Goal: Task Accomplishment & Management: Use online tool/utility

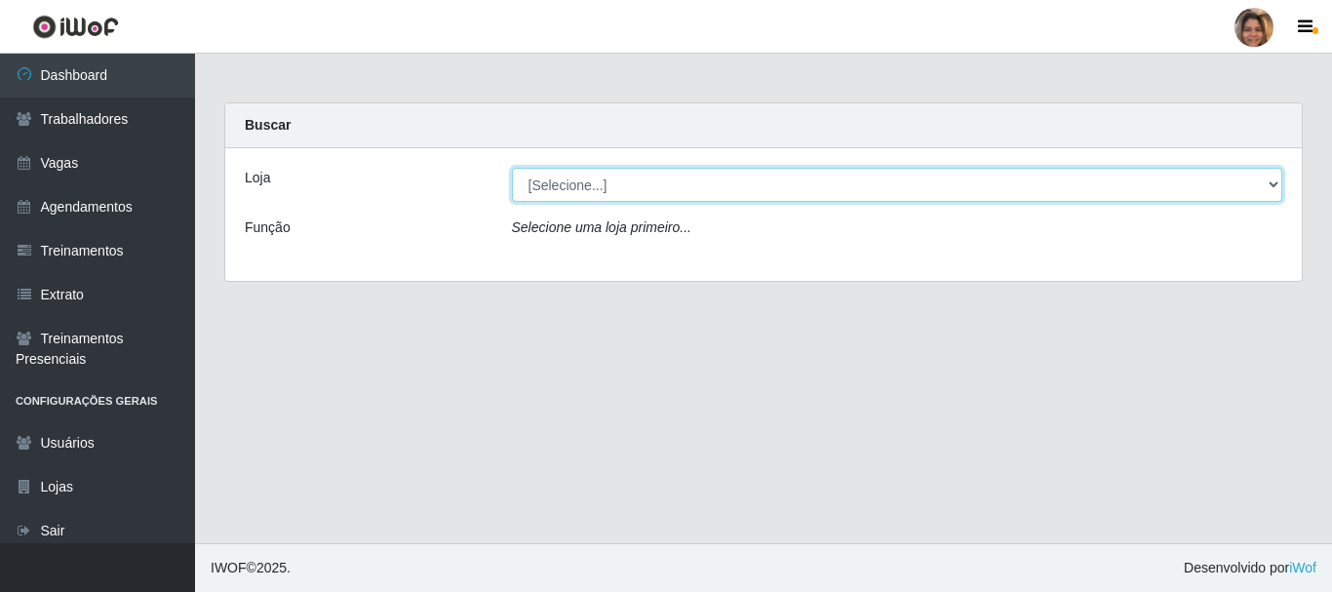
click at [1265, 191] on select "[Selecione...] Mar Vermelho - CEASA Mar Vermelho - Centro de Distribuição" at bounding box center [897, 185] width 771 height 34
select select "474"
click at [512, 168] on select "[Selecione...] Mar Vermelho - CEASA Mar Vermelho - Centro de Distribuição" at bounding box center [897, 185] width 771 height 34
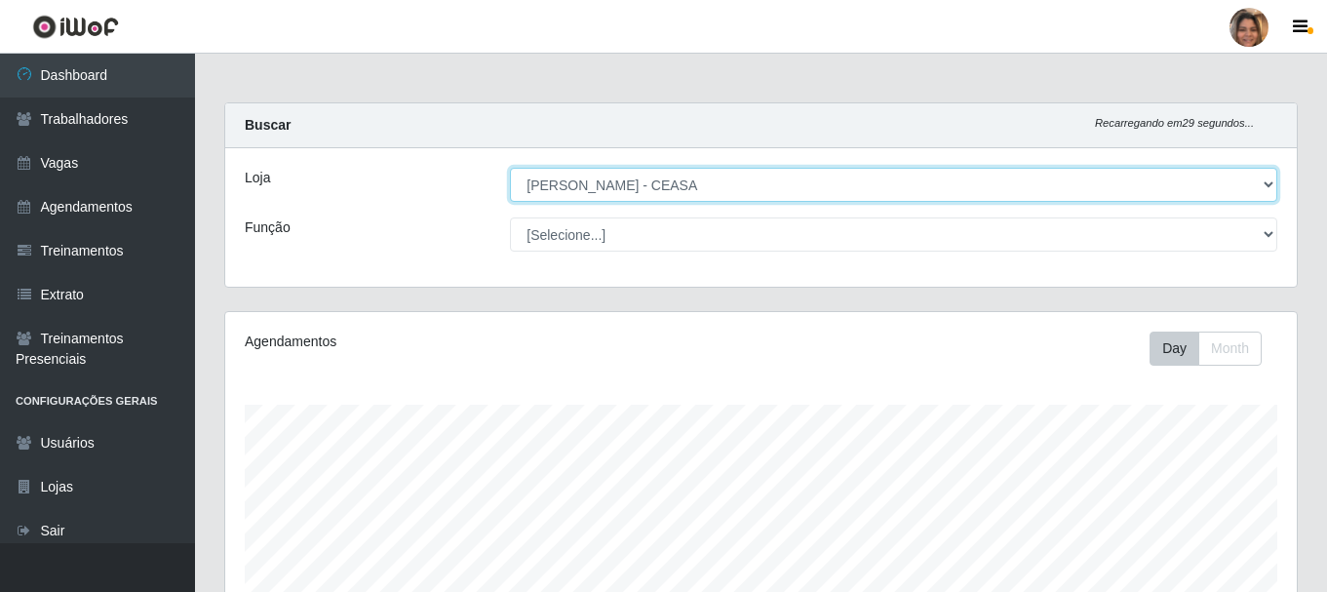
scroll to position [405, 1072]
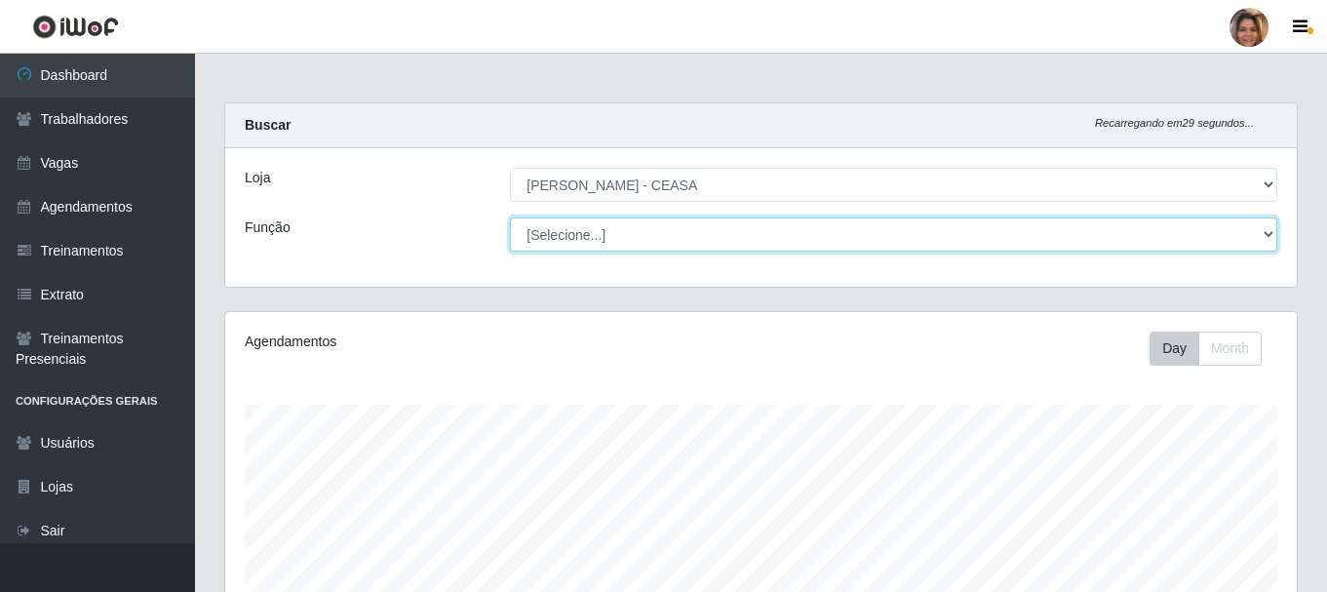
click at [1267, 225] on select "[Selecione...] Repositor Repositor + Repositor ++" at bounding box center [893, 234] width 767 height 34
select select "24"
click at [510, 217] on select "[Selecione...] Repositor Repositor + Repositor ++" at bounding box center [893, 234] width 767 height 34
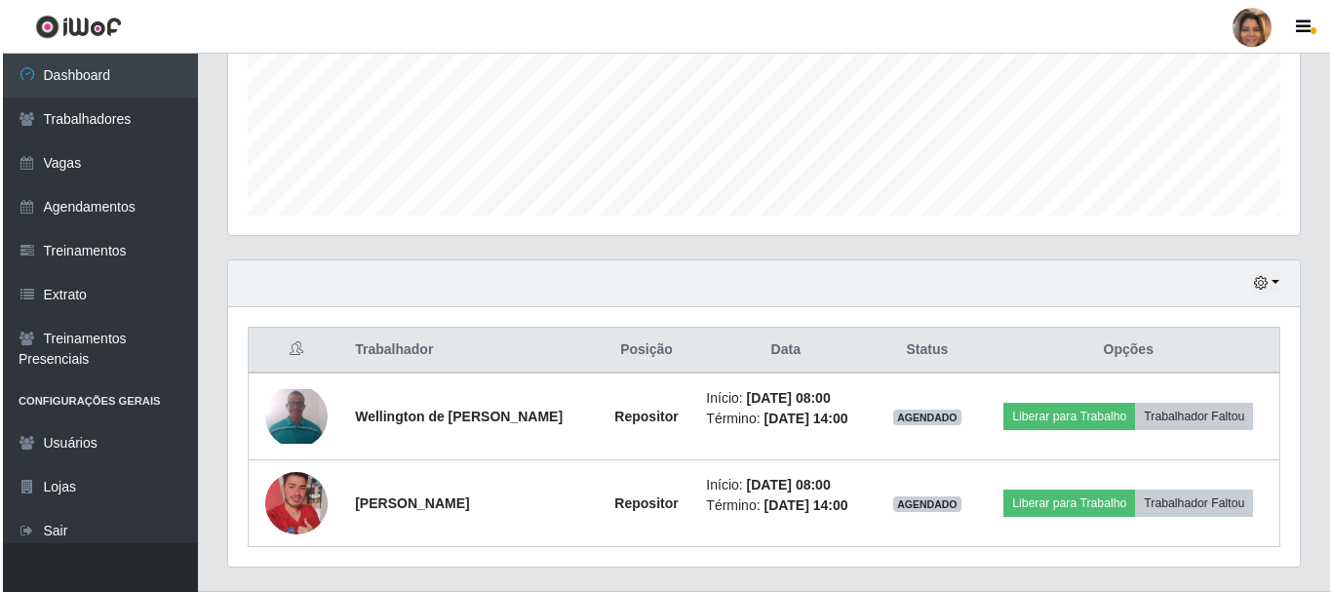
scroll to position [488, 0]
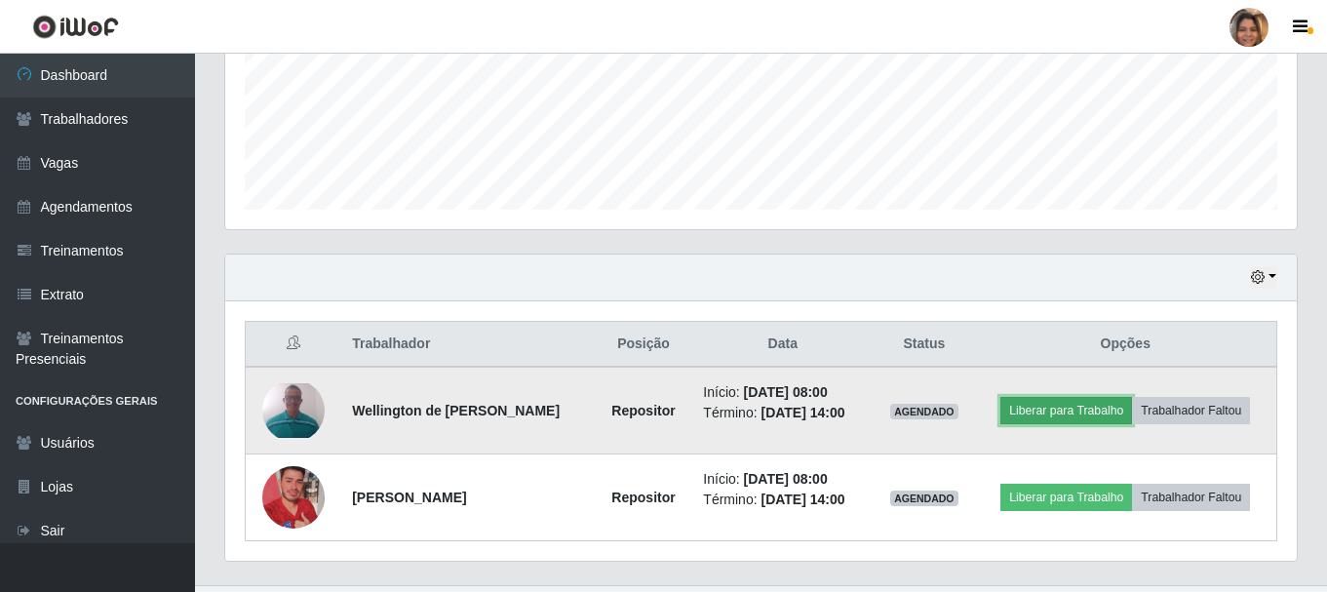
click at [1034, 412] on button "Liberar para Trabalho" at bounding box center [1066, 410] width 132 height 27
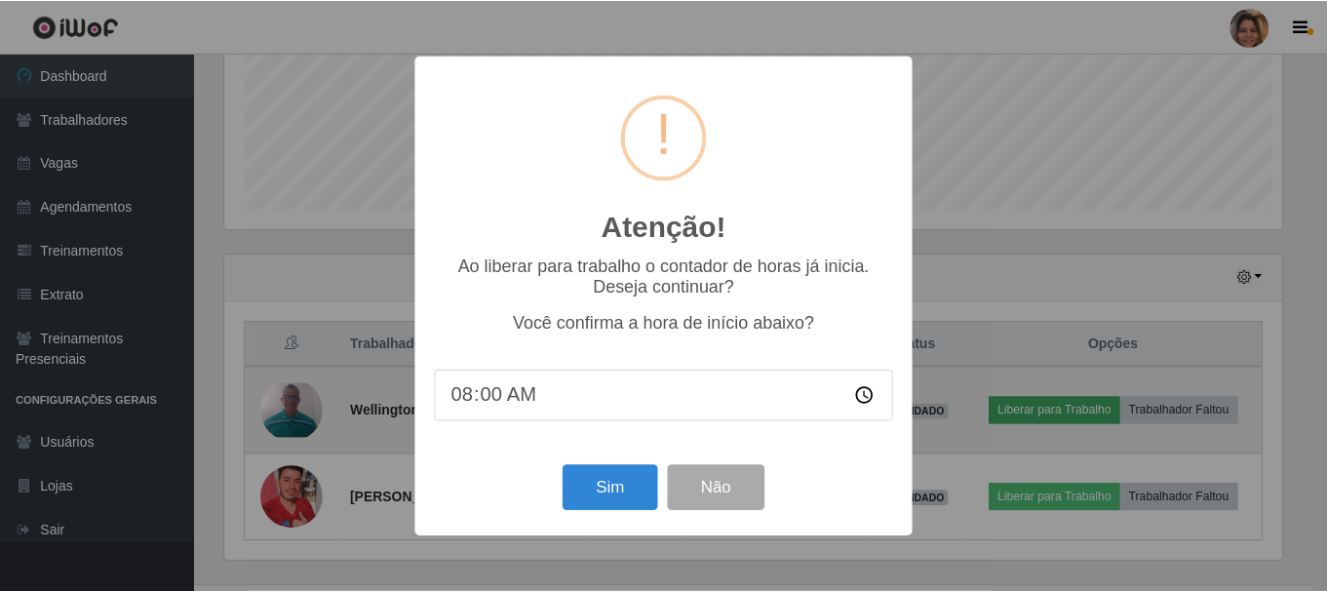
scroll to position [405, 1062]
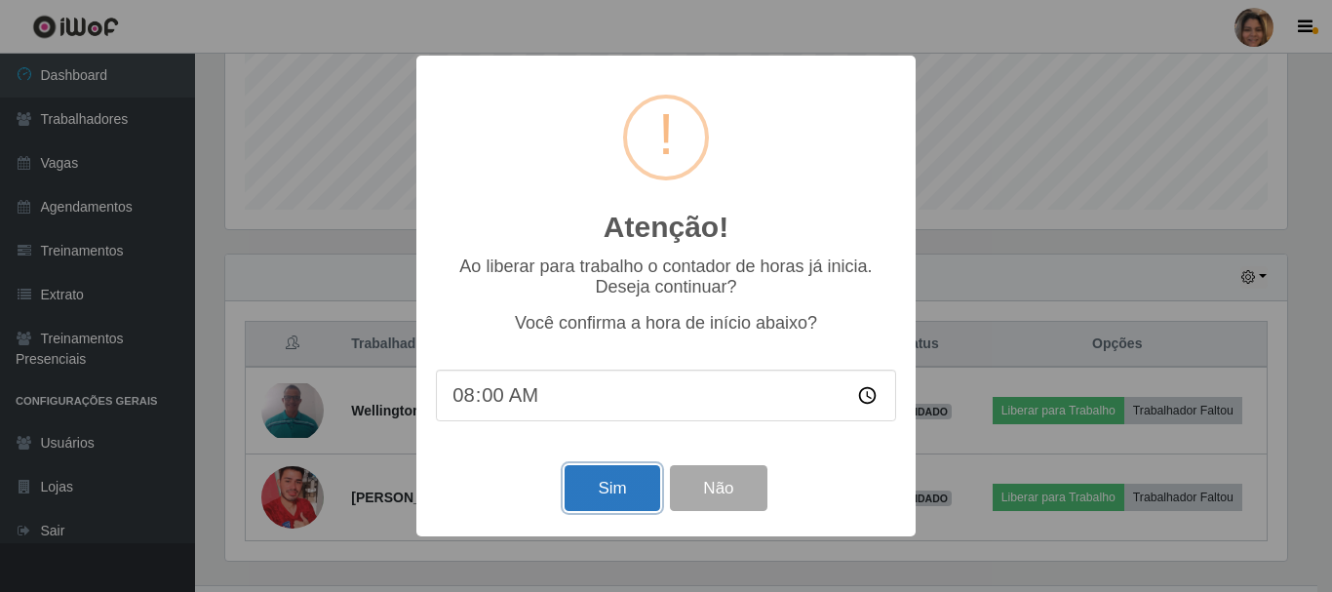
click at [607, 482] on button "Sim" at bounding box center [612, 488] width 95 height 46
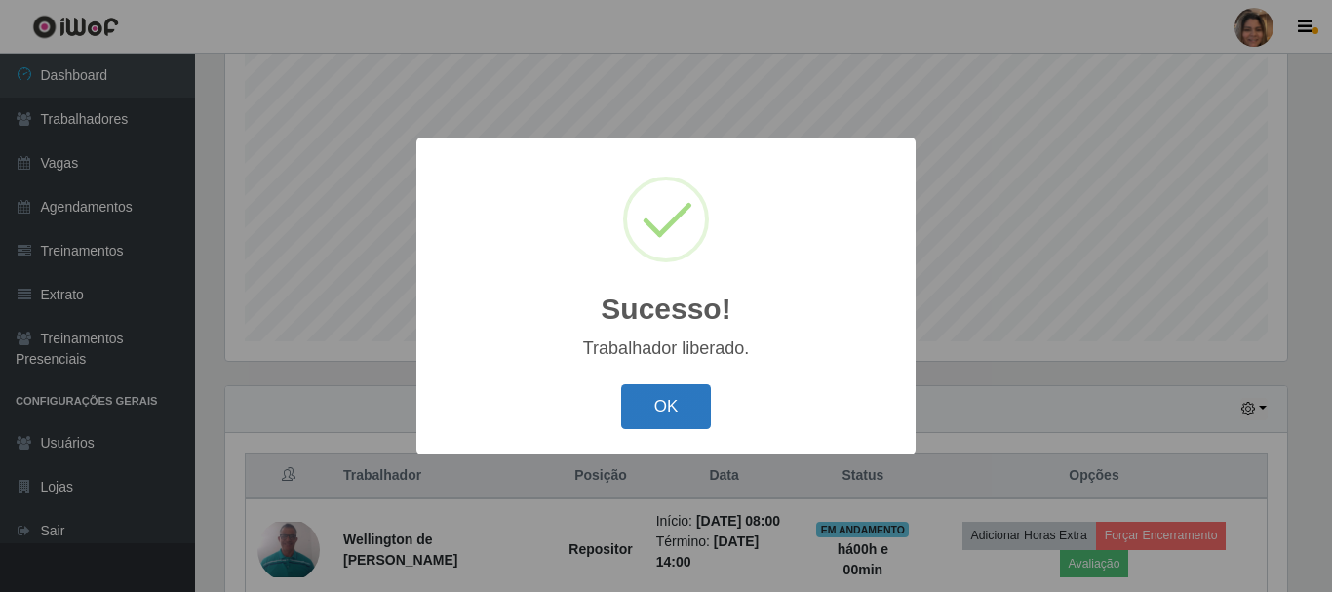
click at [675, 406] on button "OK" at bounding box center [666, 407] width 91 height 46
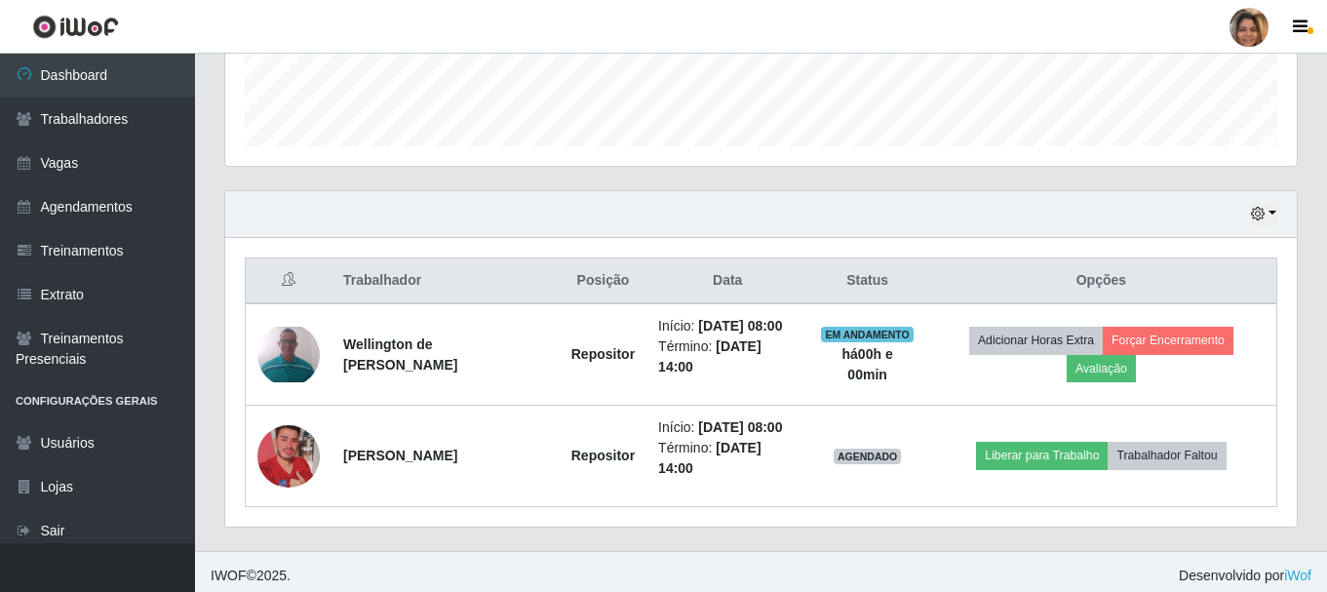
scroll to position [559, 0]
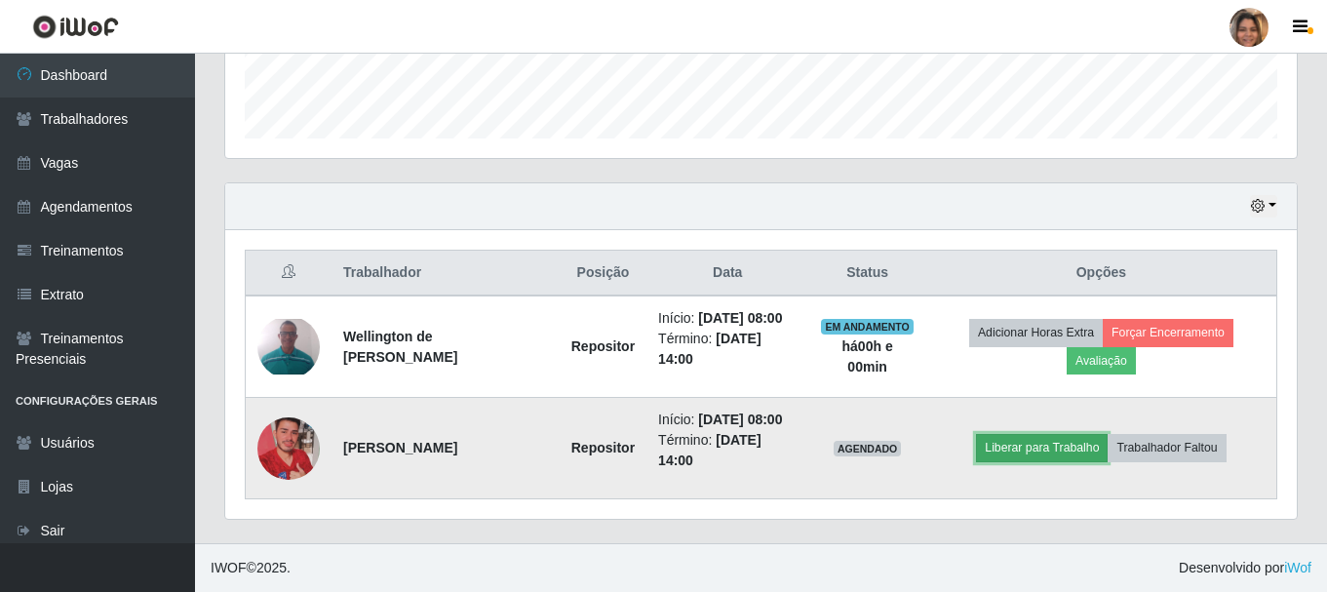
click at [1073, 437] on button "Liberar para Trabalho" at bounding box center [1042, 447] width 132 height 27
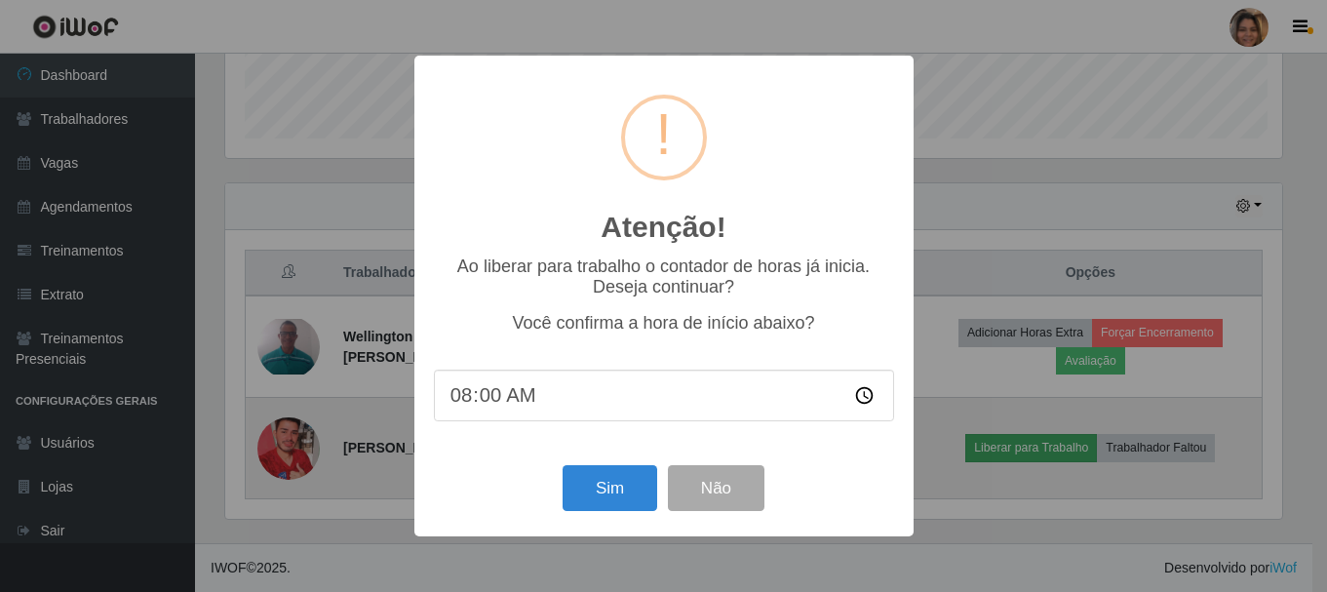
scroll to position [405, 1062]
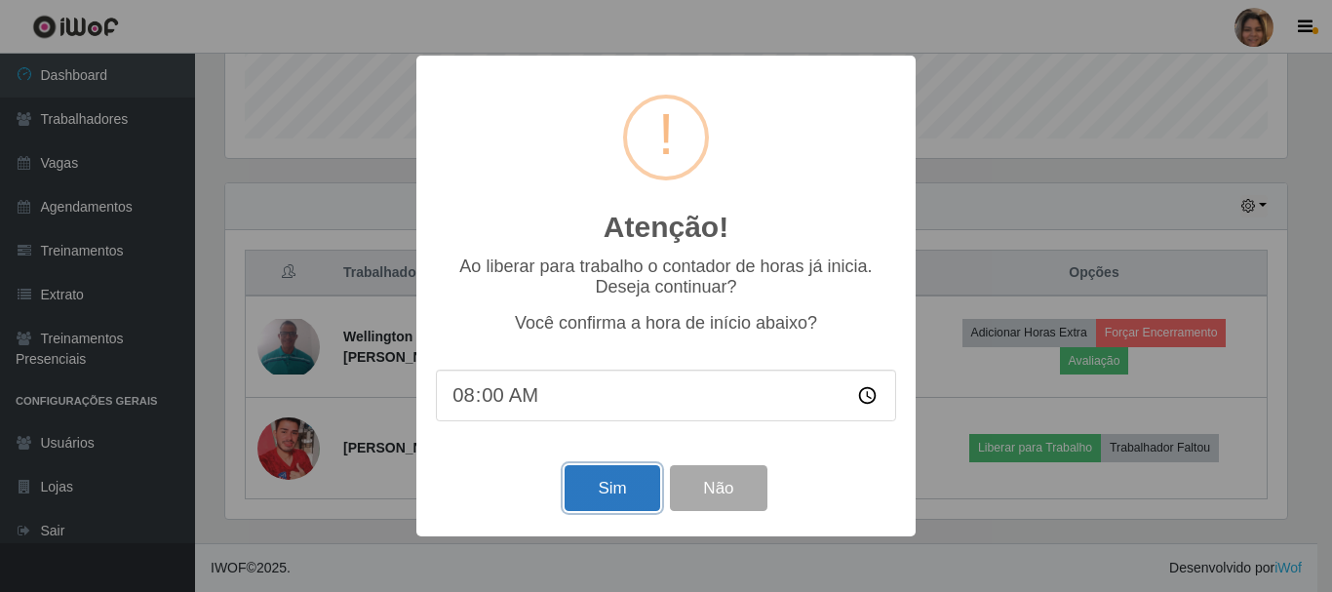
click at [617, 484] on button "Sim" at bounding box center [612, 488] width 95 height 46
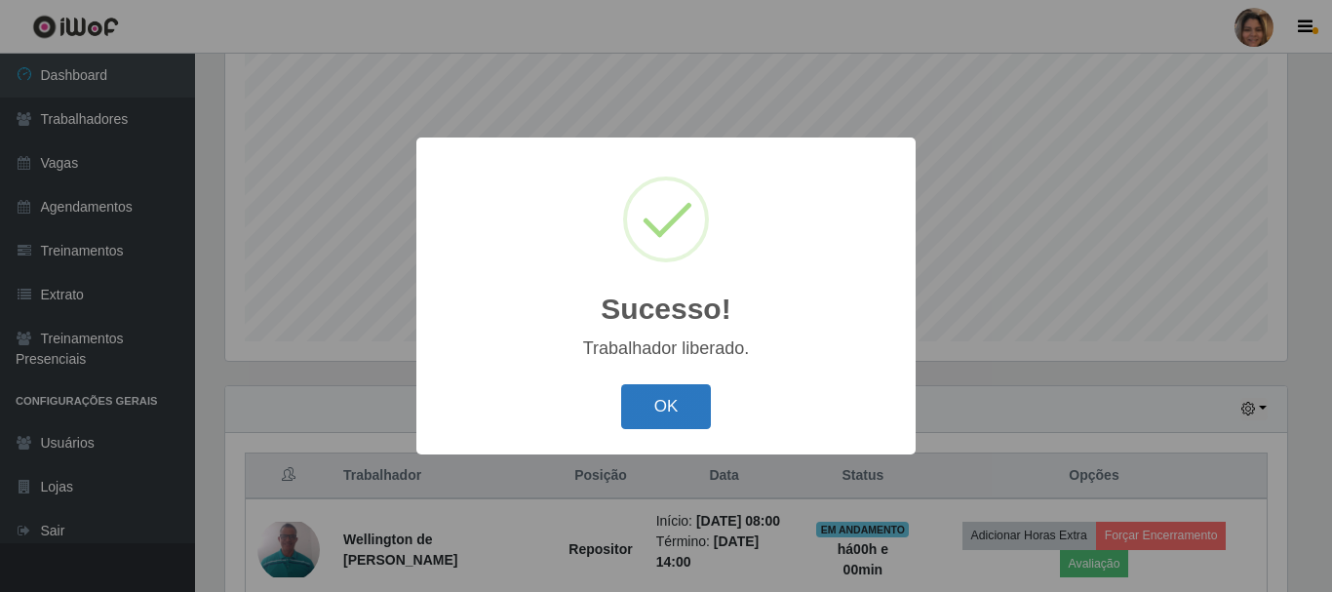
click at [676, 406] on button "OK" at bounding box center [666, 407] width 91 height 46
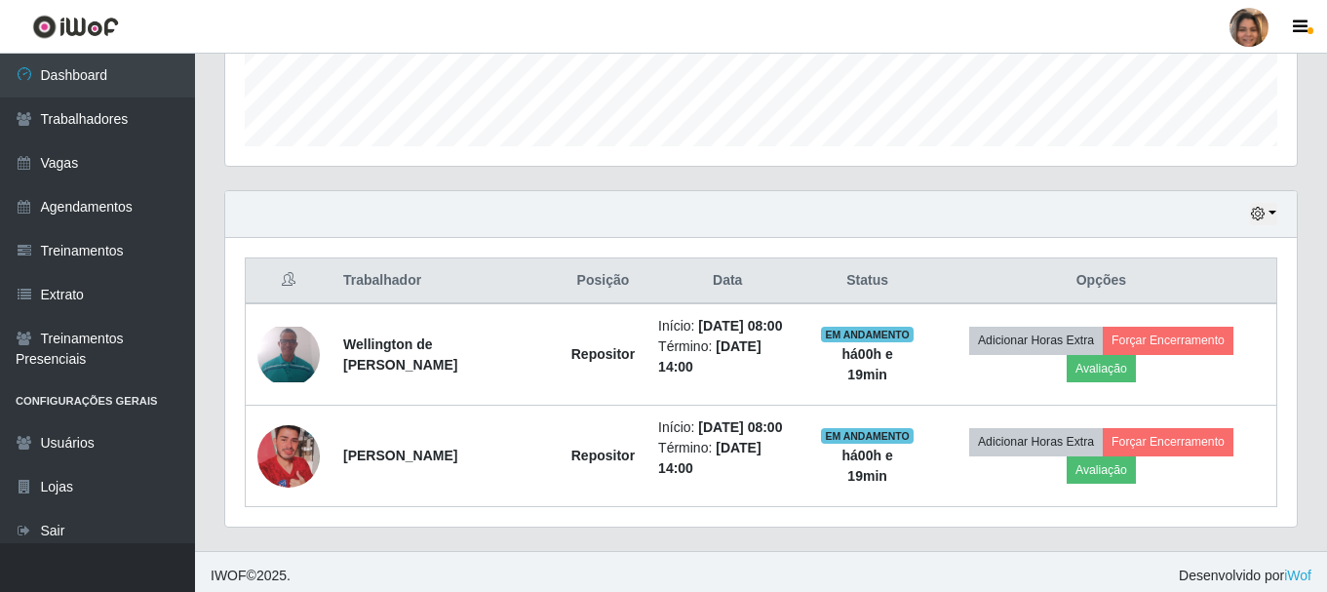
scroll to position [559, 0]
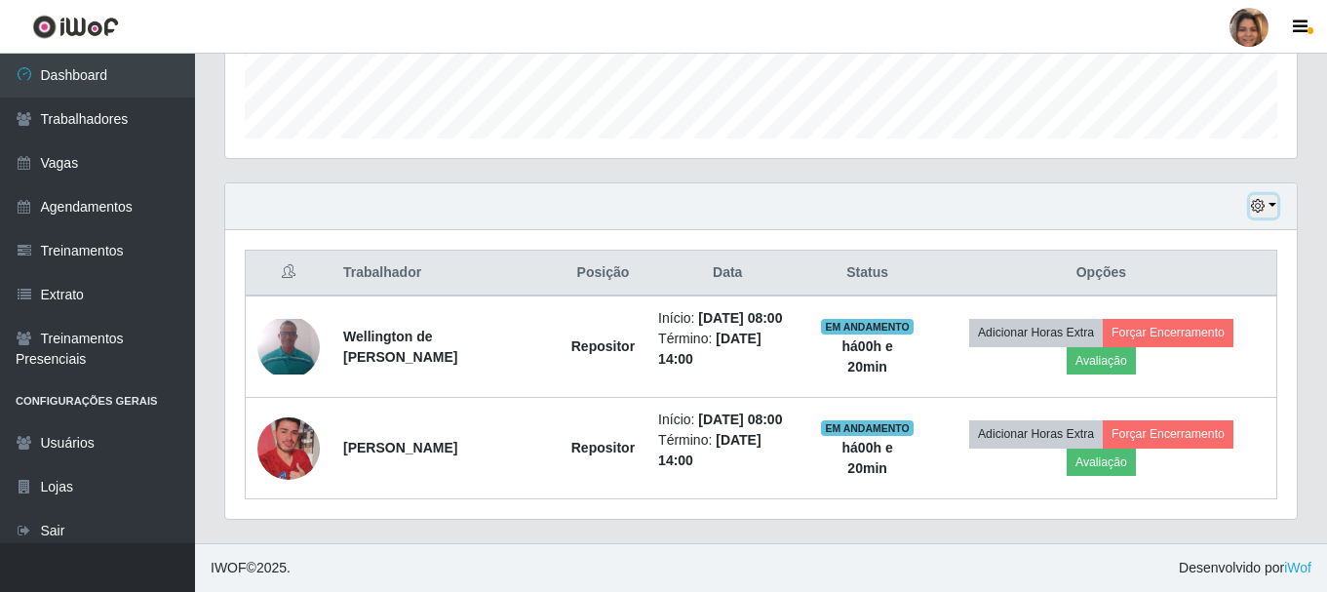
click at [1271, 210] on button "button" at bounding box center [1263, 206] width 27 height 22
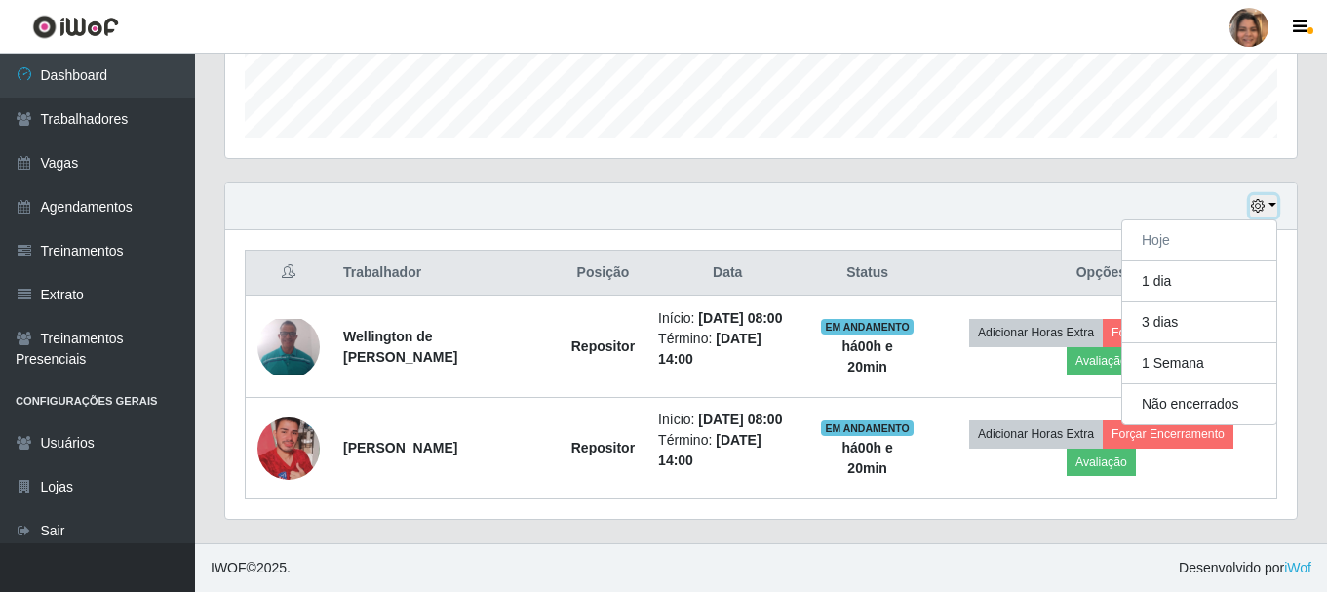
click at [1270, 210] on button "button" at bounding box center [1263, 206] width 27 height 22
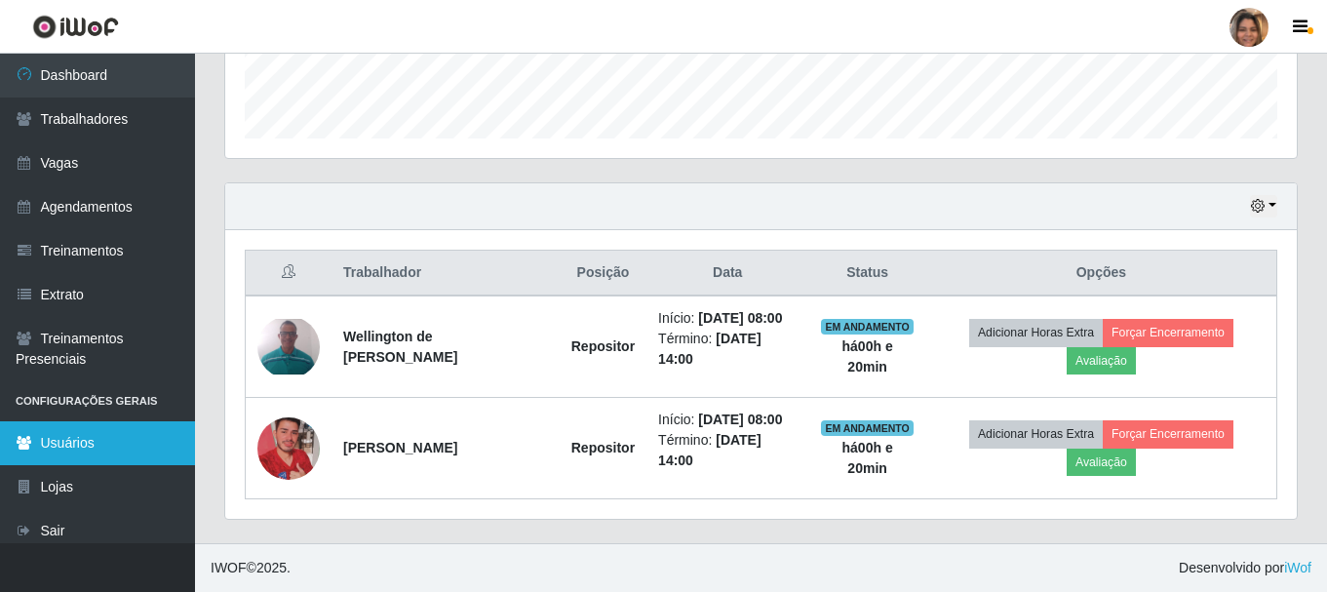
click at [130, 434] on link "Usuários" at bounding box center [97, 443] width 195 height 44
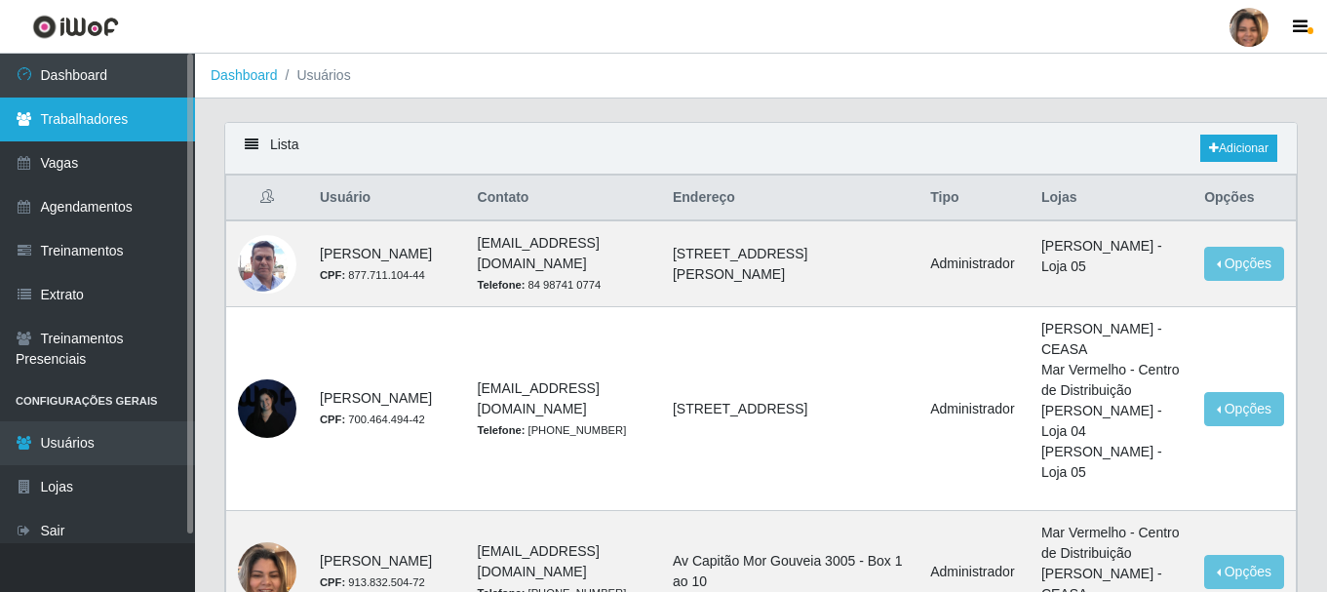
click at [72, 124] on link "Trabalhadores" at bounding box center [97, 120] width 195 height 44
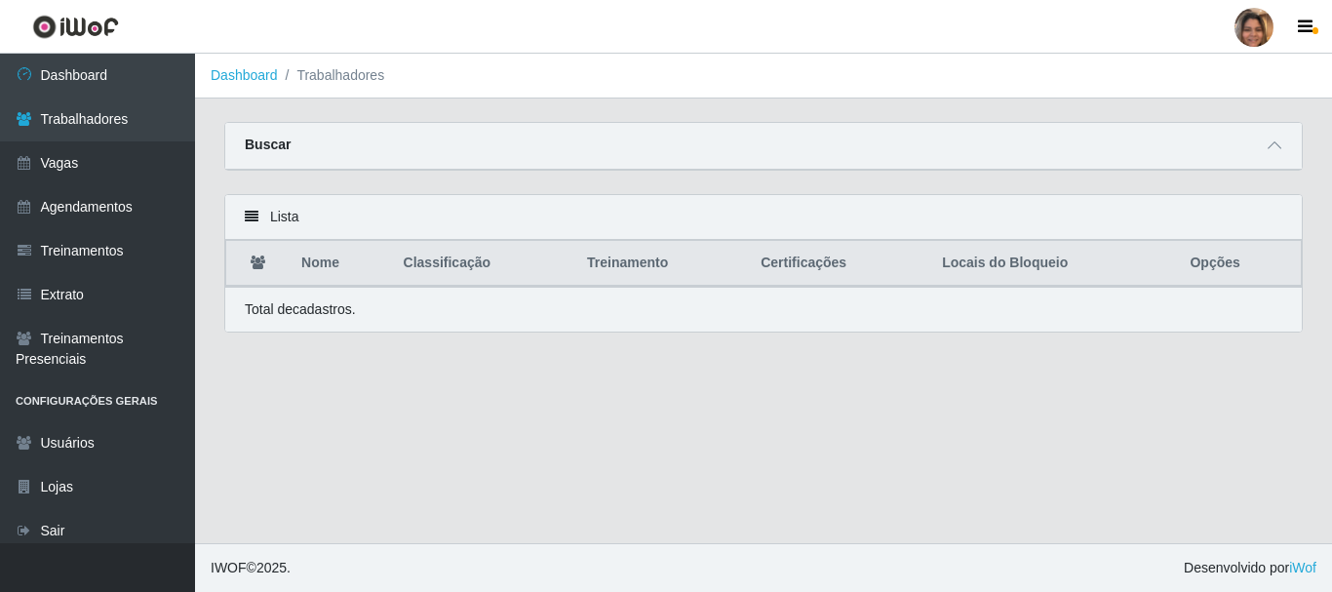
click at [246, 215] on icon at bounding box center [252, 217] width 14 height 14
click at [253, 213] on icon at bounding box center [252, 217] width 14 height 14
click at [294, 299] on div "Total de cadastros." at bounding box center [763, 309] width 1077 height 45
click at [306, 144] on div "Buscar" at bounding box center [763, 146] width 1077 height 47
click at [331, 75] on li "Trabalhadores" at bounding box center [331, 75] width 107 height 20
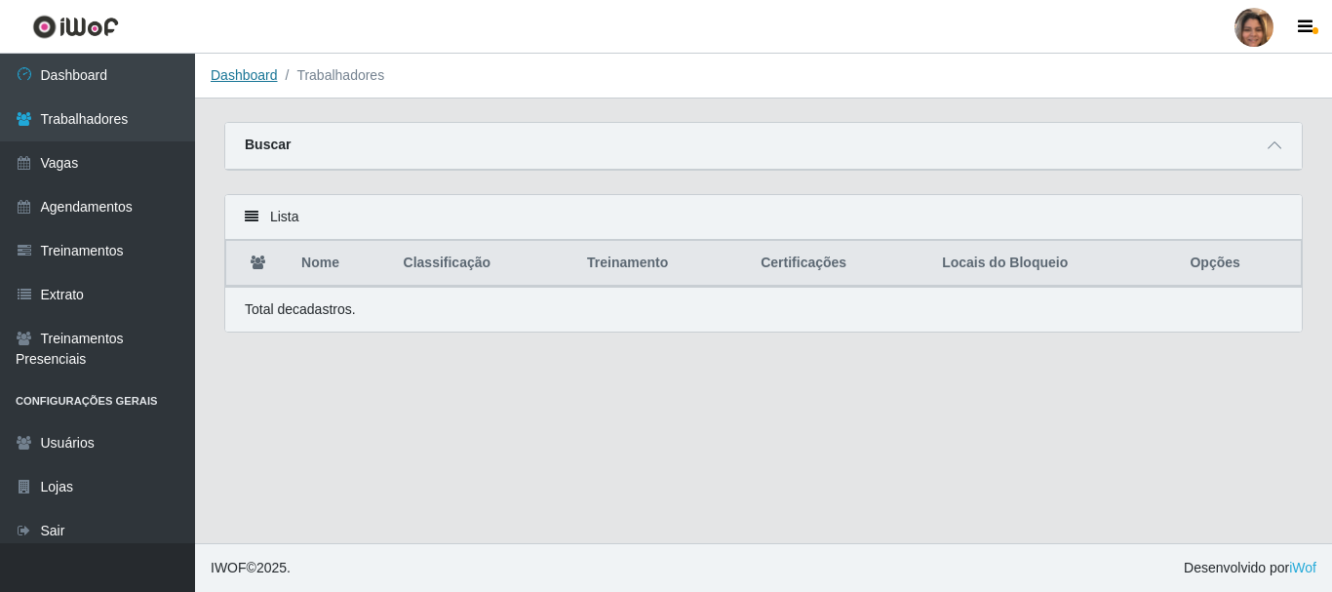
click at [264, 73] on link "Dashboard" at bounding box center [244, 75] width 67 height 16
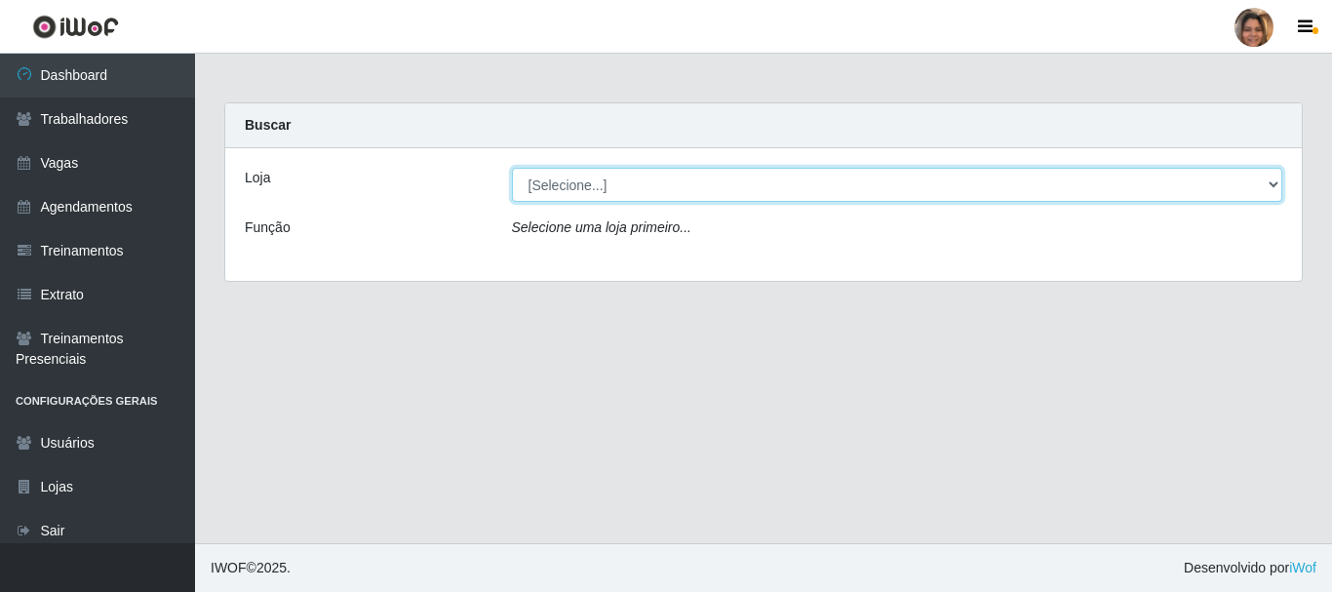
click at [1265, 182] on select "[Selecione...] Mar Vermelho - CEASA Mar Vermelho - Centro de Distribuição" at bounding box center [897, 185] width 771 height 34
select select "474"
click at [512, 168] on select "[Selecione...] Mar Vermelho - CEASA Mar Vermelho - Centro de Distribuição" at bounding box center [897, 185] width 771 height 34
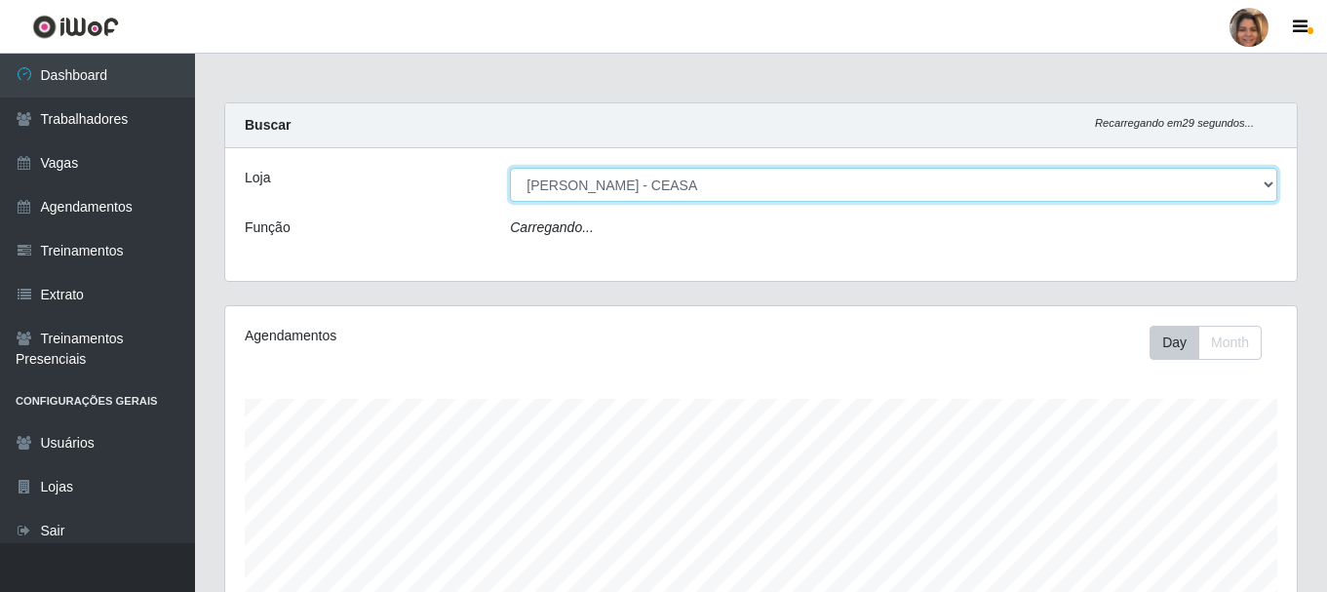
scroll to position [405, 1072]
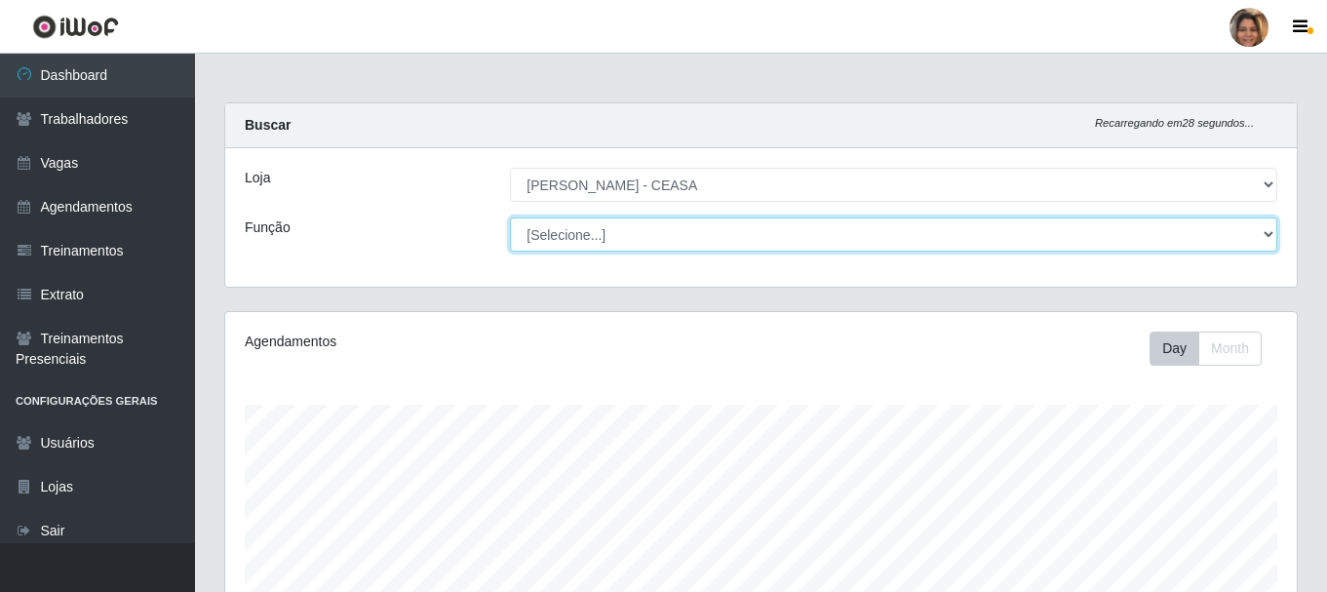
click at [1271, 237] on select "[Selecione...] Repositor Repositor + Repositor ++" at bounding box center [893, 234] width 767 height 34
select select "24"
click at [510, 217] on select "[Selecione...] Repositor Repositor + Repositor ++" at bounding box center [893, 234] width 767 height 34
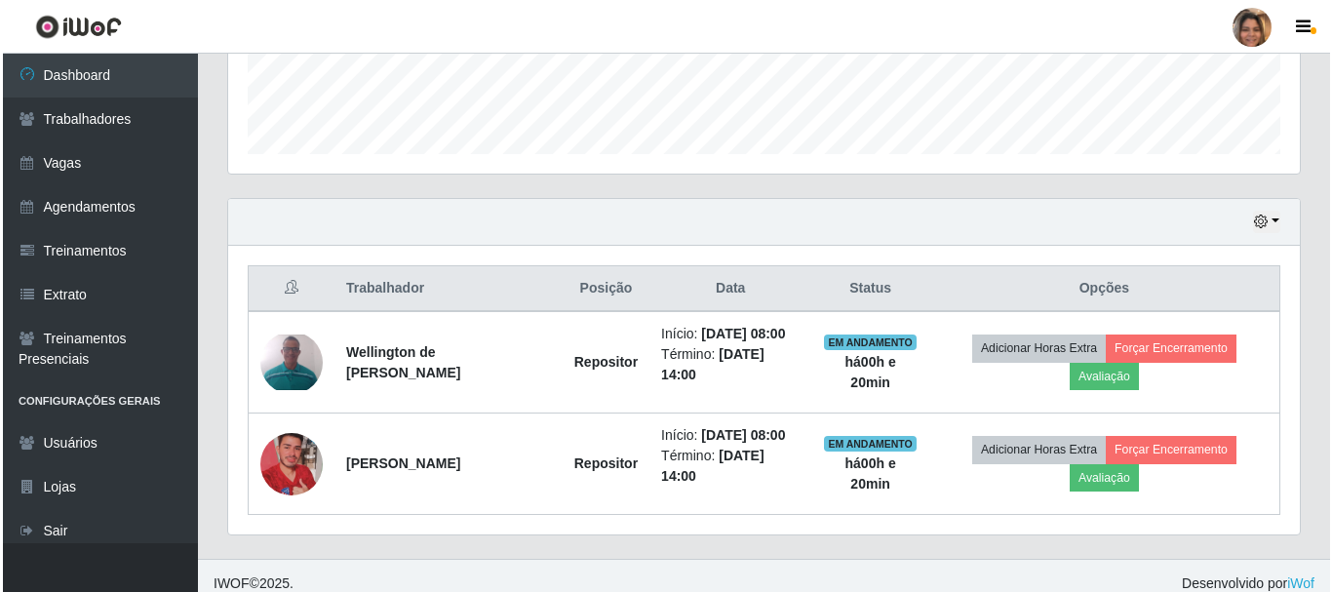
scroll to position [559, 0]
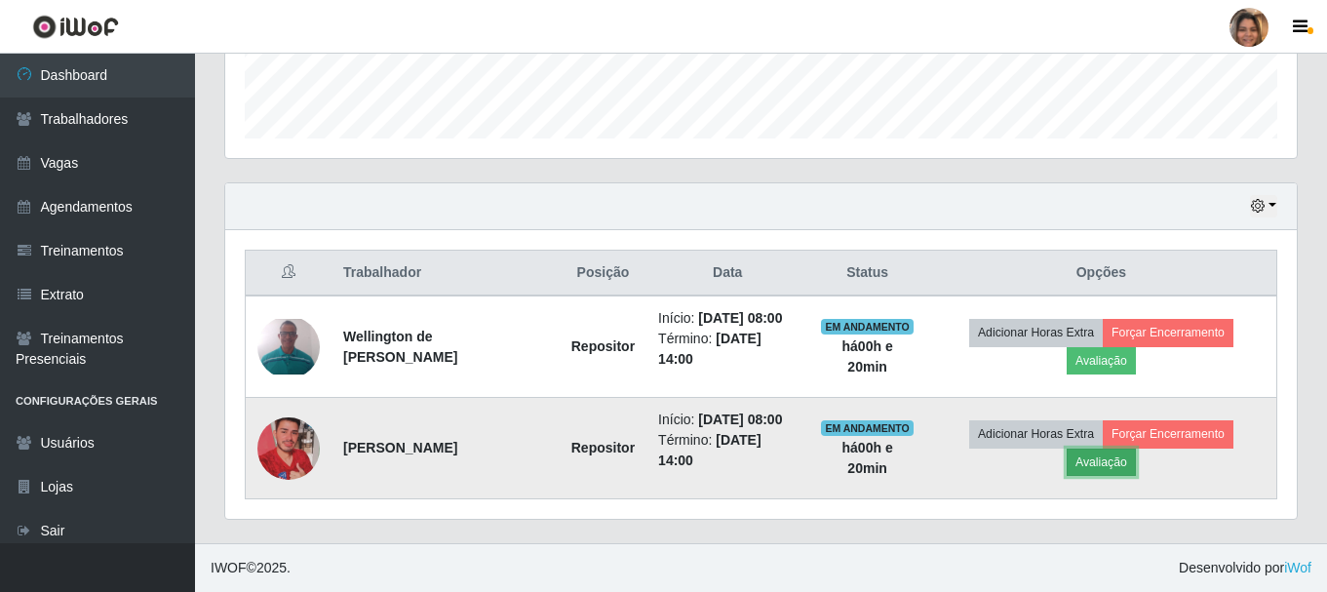
click at [1132, 463] on button "Avaliação" at bounding box center [1101, 462] width 69 height 27
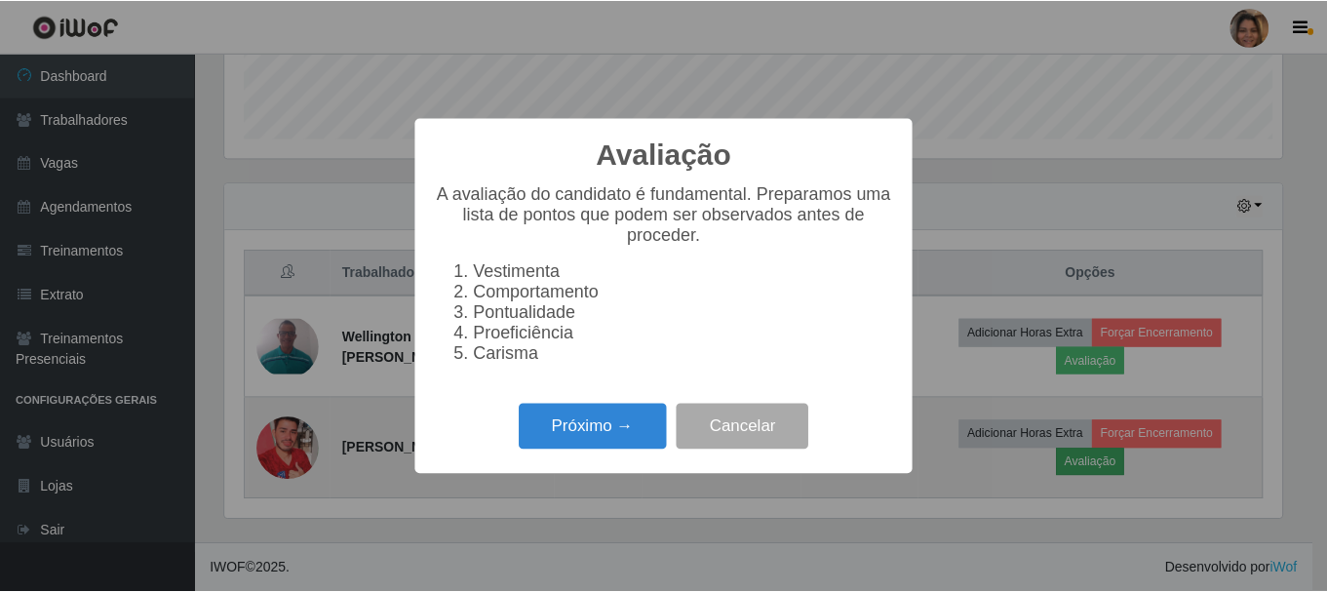
scroll to position [405, 1062]
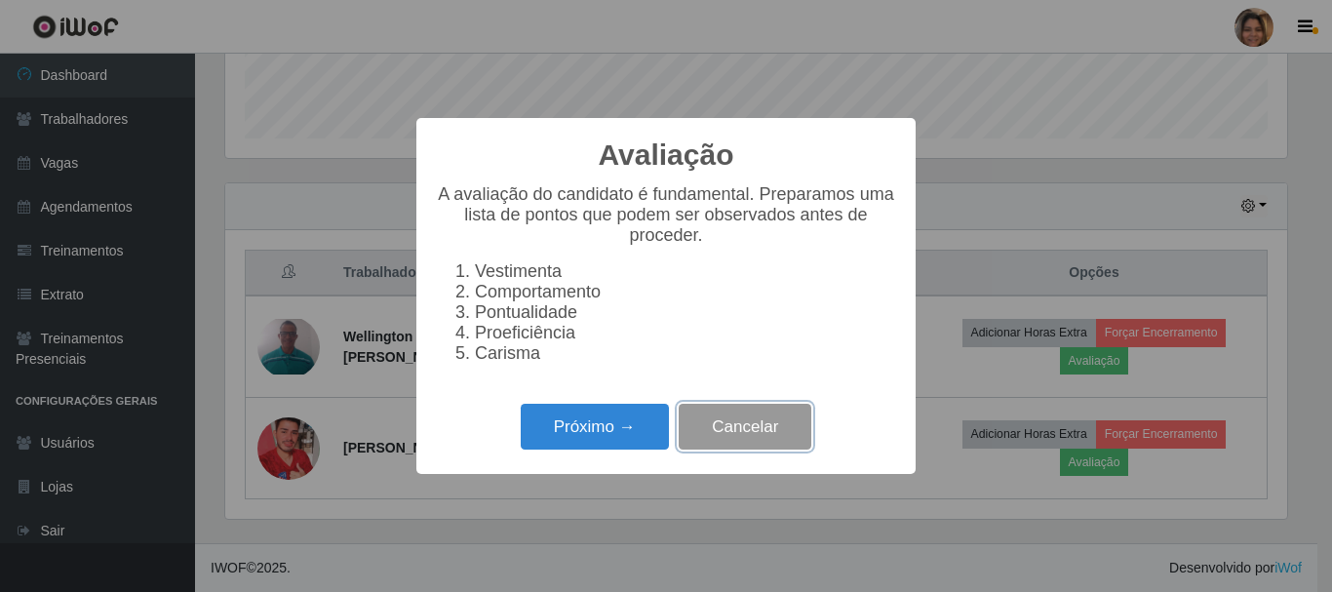
click at [754, 435] on button "Cancelar" at bounding box center [745, 427] width 133 height 46
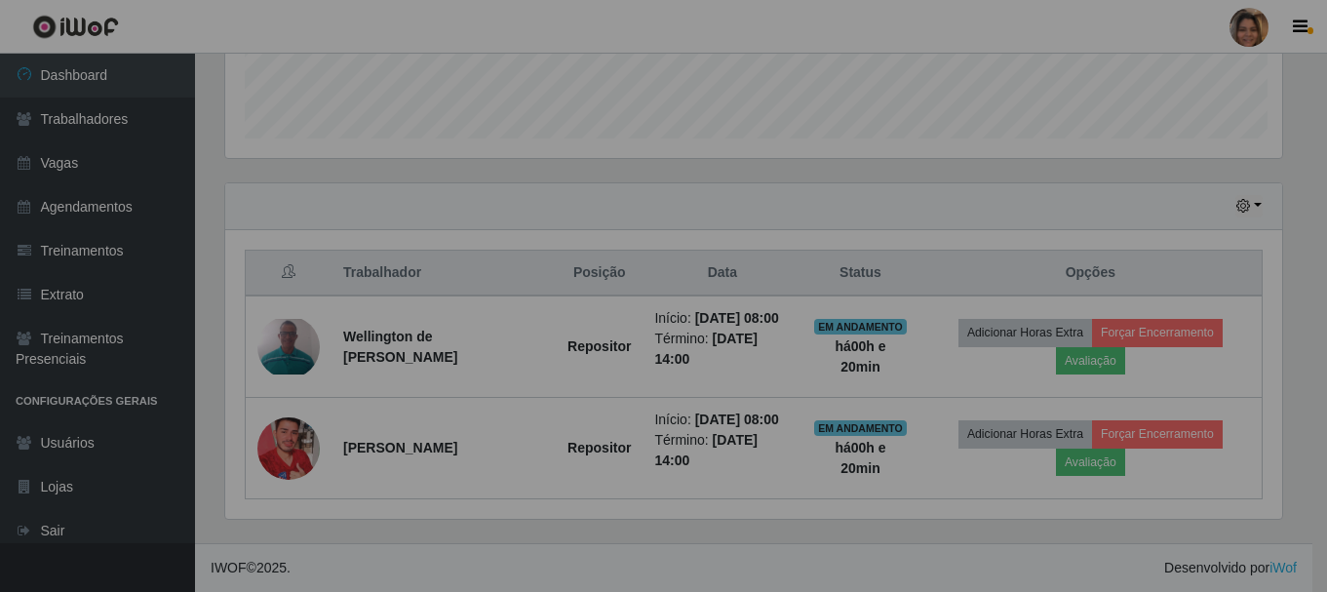
scroll to position [405, 1072]
